Goal: Task Accomplishment & Management: Manage account settings

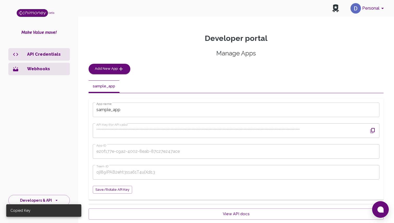
scroll to position [17, 0]
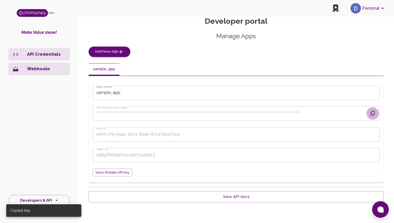
click at [372, 114] on icon "button" at bounding box center [372, 113] width 6 height 6
click at [125, 196] on link "View API docs" at bounding box center [236, 196] width 295 height 11
click at [115, 174] on span "Save/Rotate API key" at bounding box center [112, 173] width 34 height 6
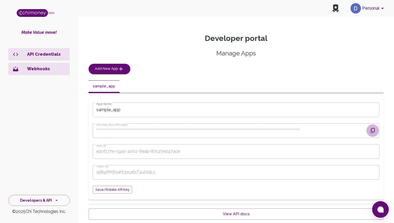
click at [371, 129] on icon "button" at bounding box center [372, 130] width 4 height 5
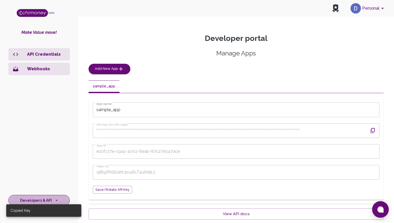
click at [54, 202] on icon "side nav" at bounding box center [56, 200] width 5 height 5
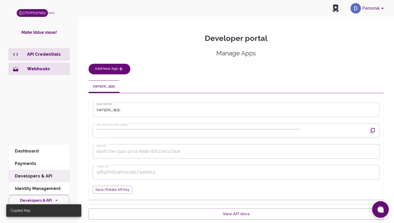
click at [62, 115] on div "API Credentials Webhooks" at bounding box center [39, 114] width 78 height 136
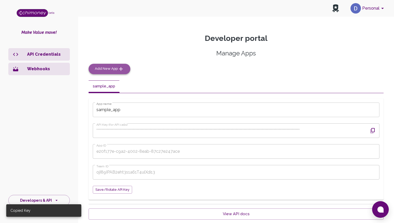
click at [117, 73] on button "Add New App" at bounding box center [110, 69] width 42 height 10
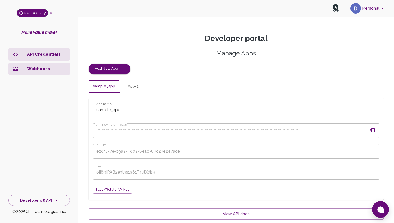
click at [131, 90] on button "App-2" at bounding box center [132, 86] width 23 height 12
click at [372, 131] on icon "button" at bounding box center [372, 131] width 6 height 6
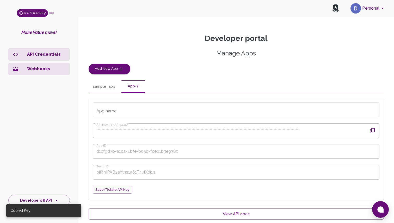
click at [372, 130] on icon "button" at bounding box center [372, 131] width 6 height 6
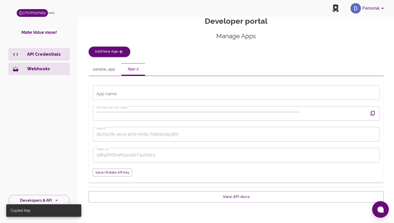
scroll to position [17, 0]
click at [54, 66] on p "Webhooks" at bounding box center [46, 69] width 39 height 6
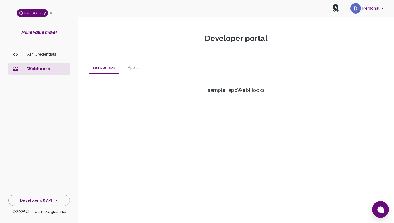
click at [131, 67] on button "App-2" at bounding box center [132, 68] width 23 height 12
click at [114, 67] on button "sample_app" at bounding box center [104, 68] width 31 height 12
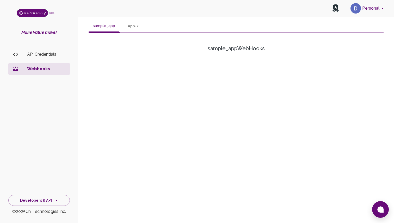
scroll to position [44, 0]
click at [128, 29] on button "App-2" at bounding box center [132, 24] width 23 height 12
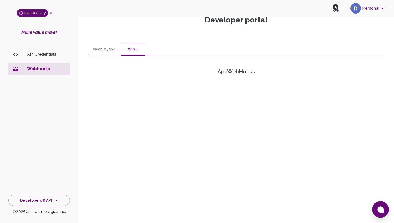
scroll to position [0, 0]
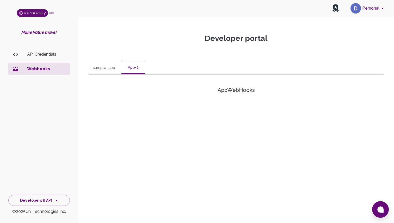
click at [44, 57] on p "API Credentials" at bounding box center [46, 54] width 39 height 6
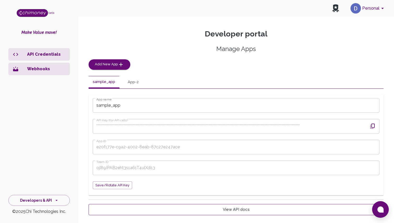
scroll to position [17, 0]
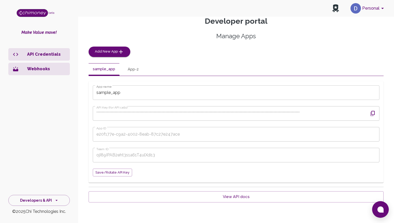
click at [37, 74] on li "Webhooks" at bounding box center [38, 69] width 61 height 12
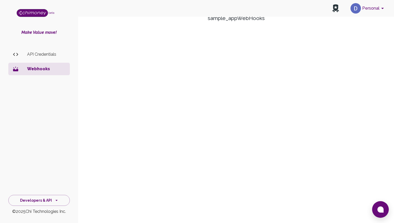
scroll to position [67, 0]
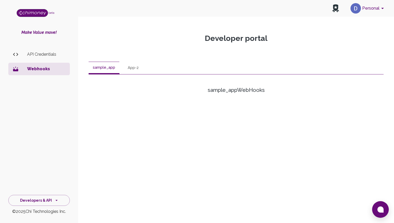
click at [101, 70] on button "sample_app" at bounding box center [104, 68] width 31 height 12
click at [58, 56] on p "API Credentials" at bounding box center [46, 54] width 39 height 6
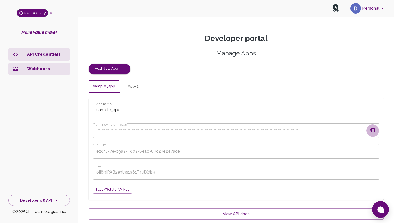
click at [374, 133] on icon "button" at bounding box center [372, 131] width 6 height 6
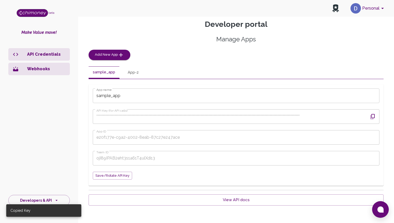
scroll to position [17, 0]
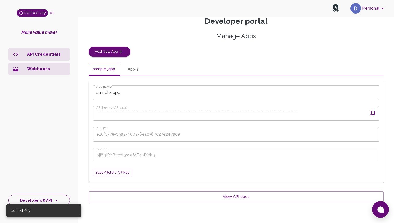
click at [57, 199] on icon "side nav" at bounding box center [56, 200] width 5 height 5
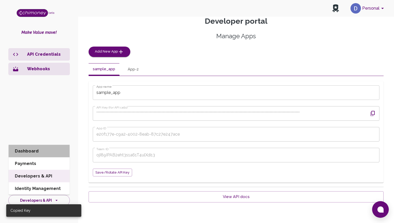
click at [51, 154] on li "Dashboard" at bounding box center [39, 151] width 61 height 12
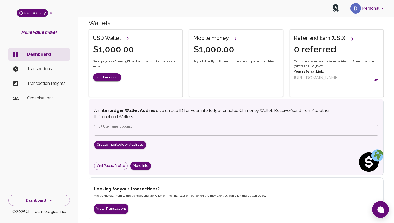
scroll to position [132, 0]
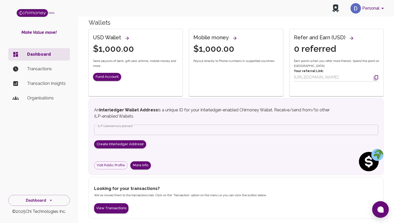
click at [50, 64] on li "Transactions" at bounding box center [38, 69] width 61 height 12
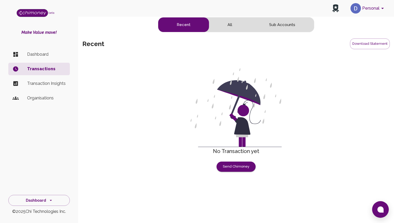
click at [52, 82] on p "Transaction Insights" at bounding box center [46, 83] width 39 height 6
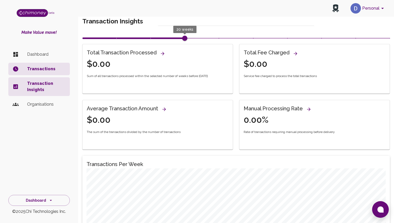
click at [56, 100] on li "Organisations" at bounding box center [38, 104] width 61 height 12
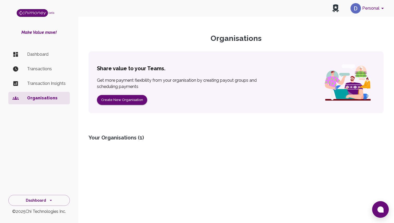
click at [47, 206] on div "Dashboard © 2025 Chi Technologies Inc." at bounding box center [39, 203] width 78 height 23
click at [47, 204] on button "Dashboard" at bounding box center [38, 200] width 61 height 11
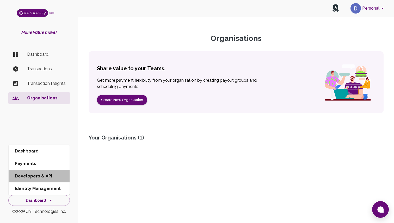
click at [43, 178] on li "Developers & API" at bounding box center [39, 176] width 61 height 12
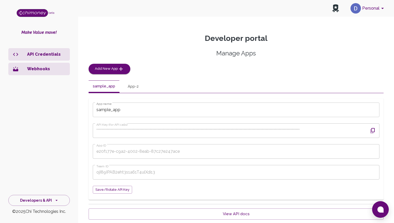
scroll to position [17, 0]
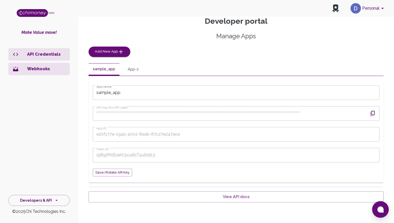
click at [372, 111] on icon "button" at bounding box center [372, 113] width 4 height 5
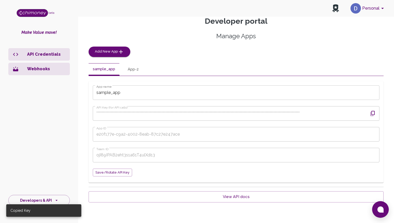
click at [132, 72] on button "App-2" at bounding box center [132, 69] width 23 height 12
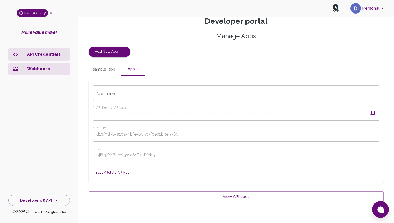
click at [108, 68] on button "sample_app" at bounding box center [104, 69] width 31 height 12
